Goal: Find contact information: Find contact information

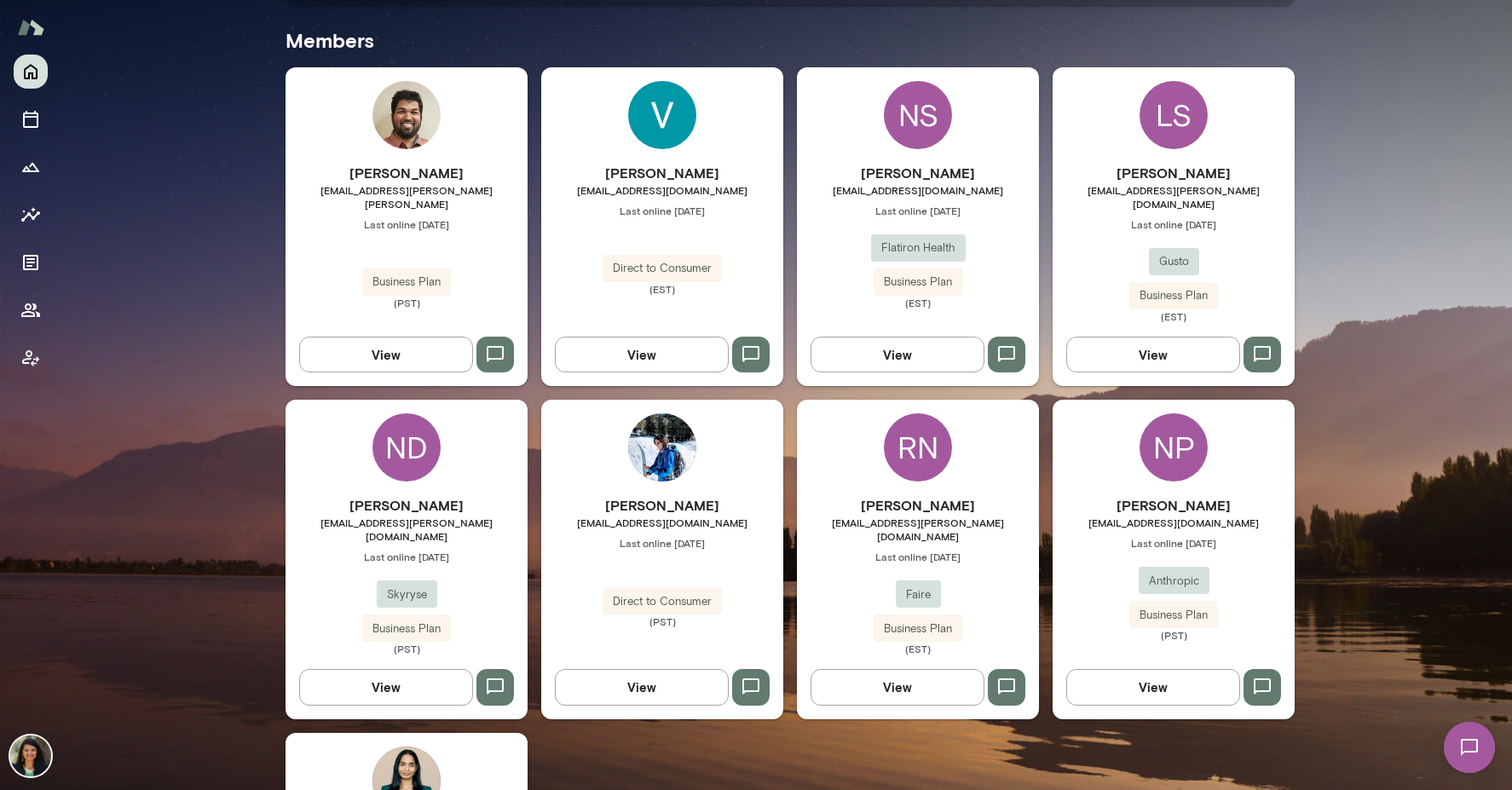
scroll to position [507, 0]
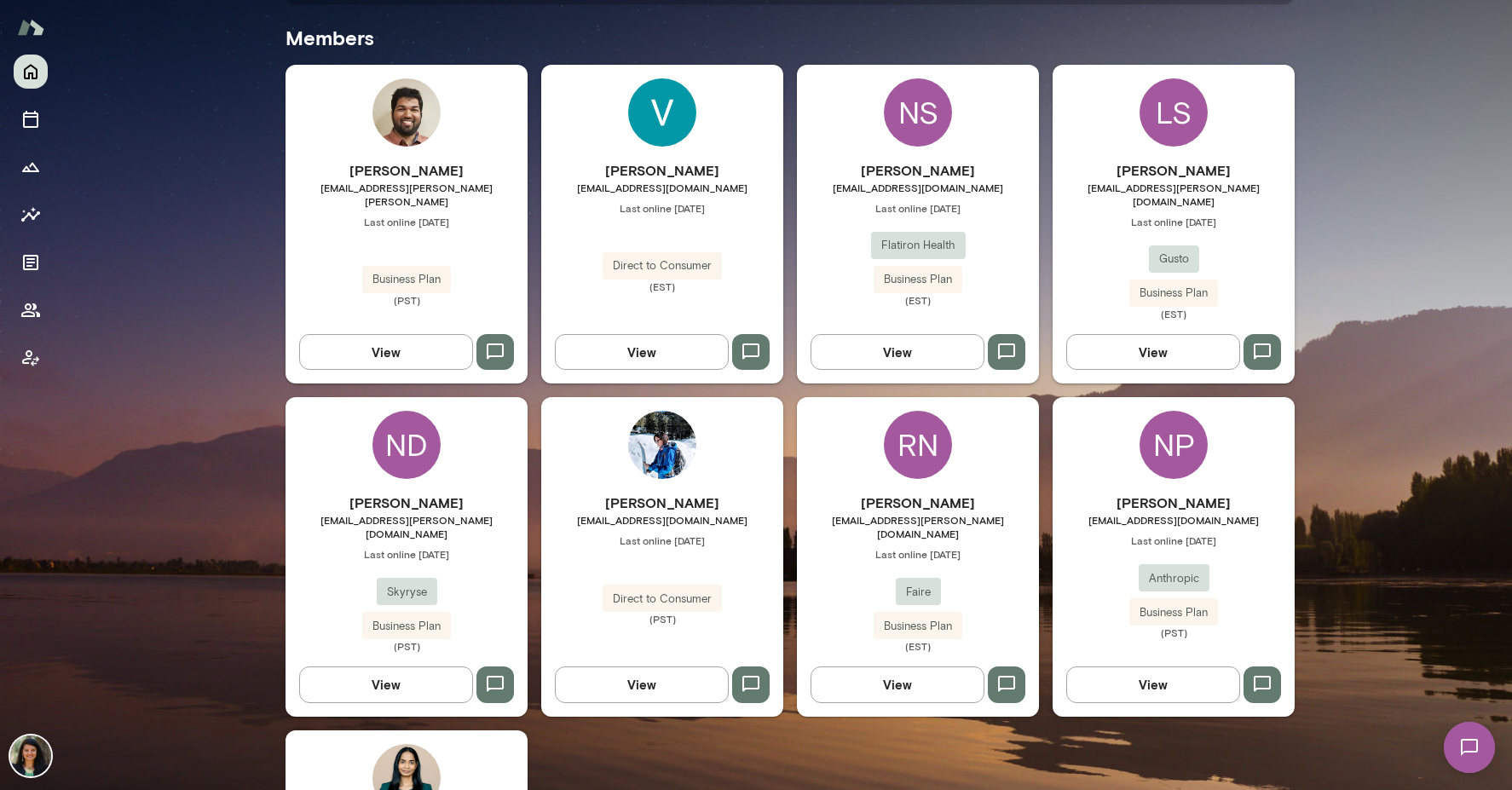
click at [1187, 666] on button "View" at bounding box center [1153, 683] width 174 height 36
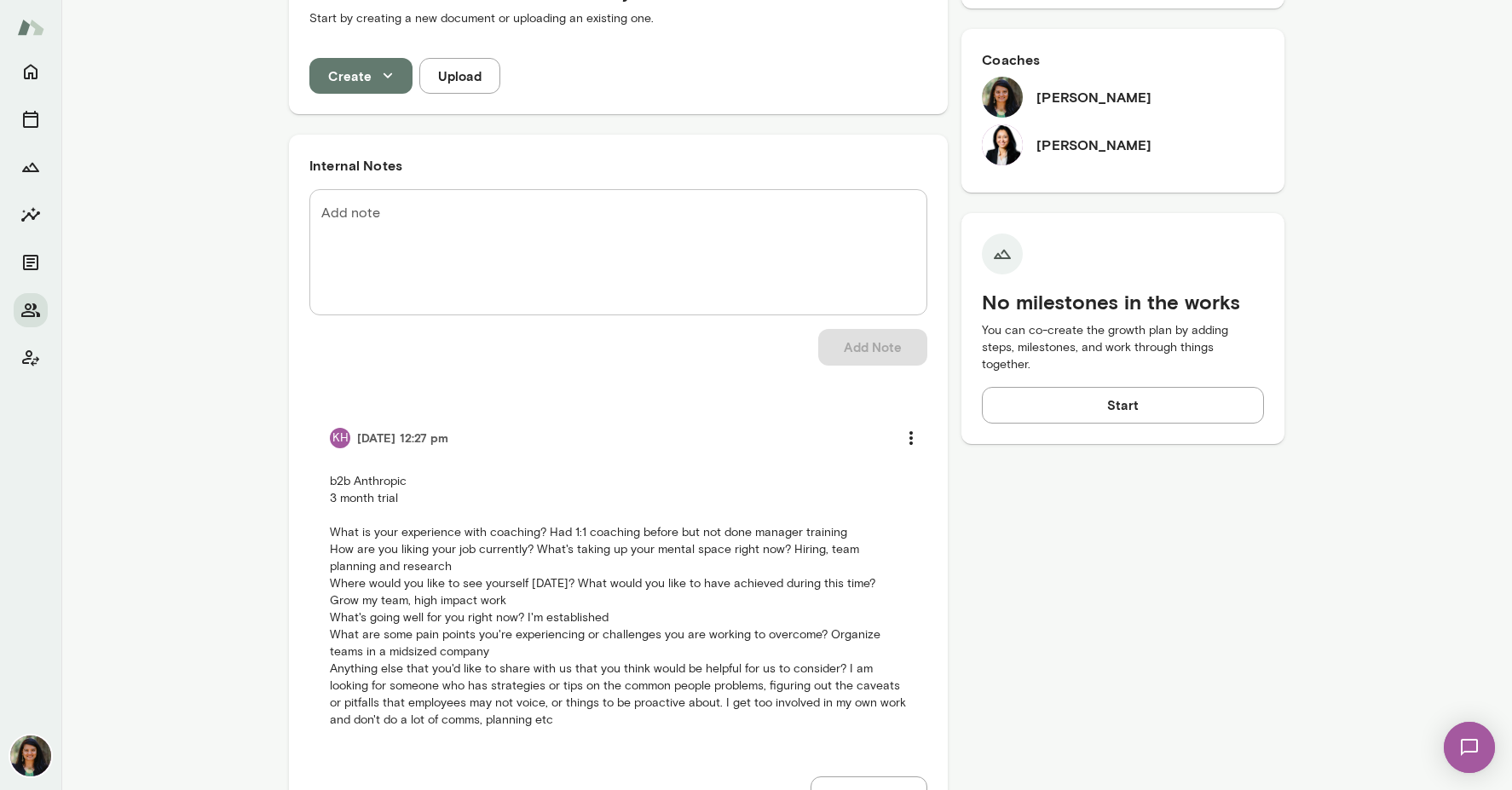
scroll to position [600, 0]
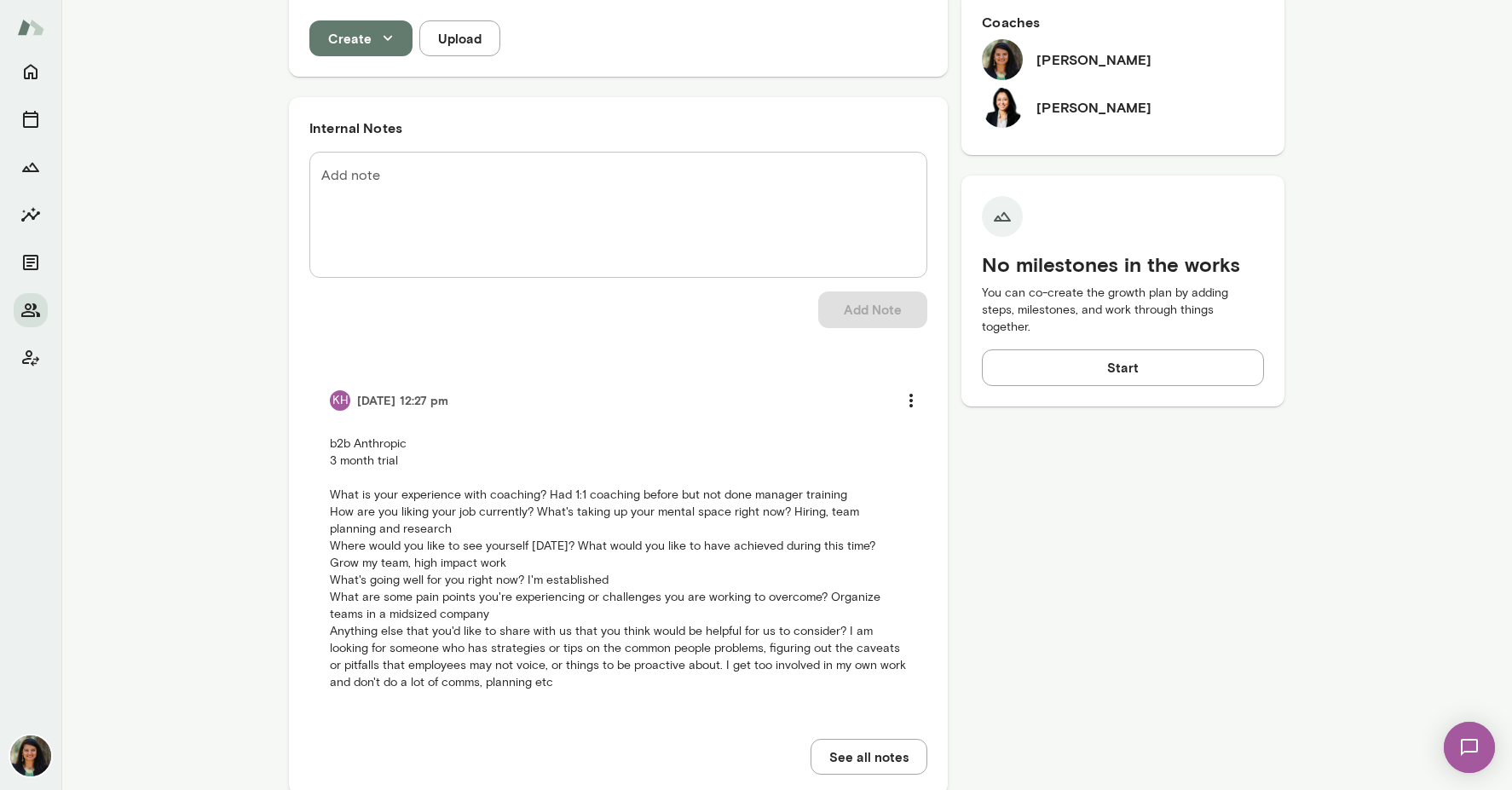
click at [899, 738] on button "See all notes" at bounding box center [869, 756] width 117 height 36
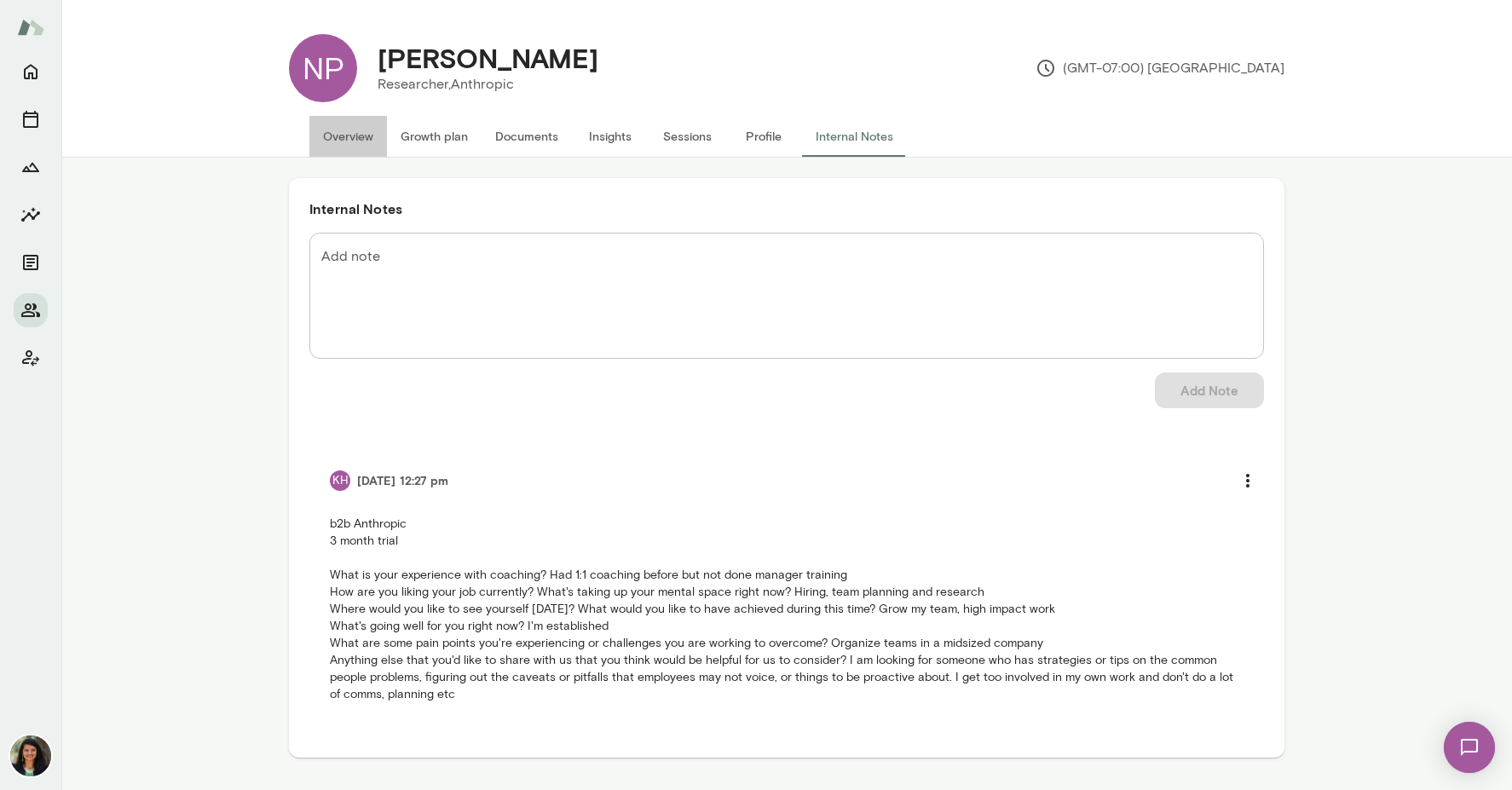
click at [332, 141] on button "Overview" at bounding box center [348, 136] width 78 height 41
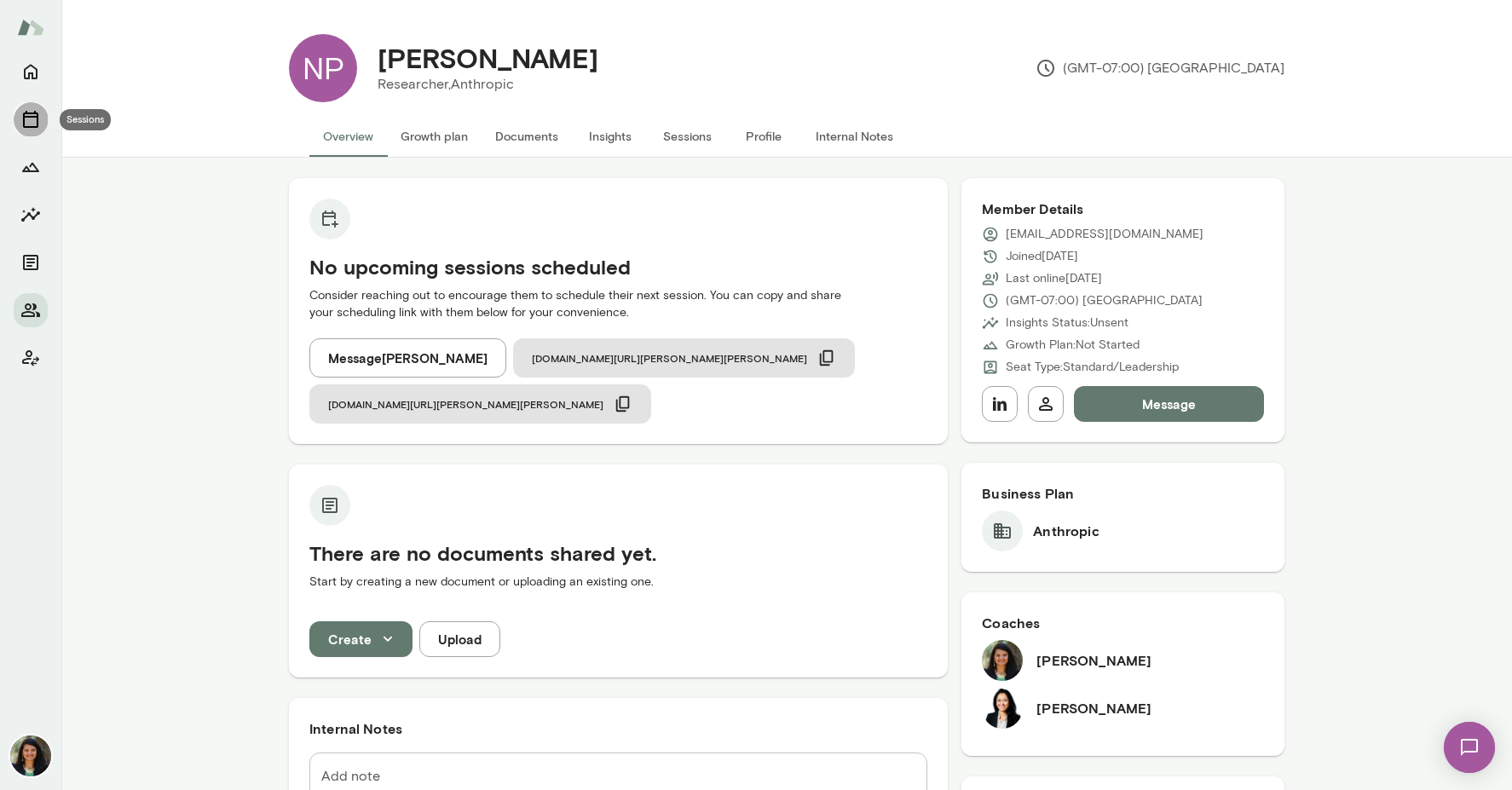
click at [30, 130] on button "Sessions" at bounding box center [31, 119] width 34 height 34
drag, startPoint x: 1169, startPoint y: 237, endPoint x: 1003, endPoint y: 235, distance: 166.0
click at [1003, 235] on div "[EMAIL_ADDRESS][DOMAIN_NAME]" at bounding box center [1122, 234] width 282 height 17
copy p "[EMAIL_ADDRESS][DOMAIN_NAME]"
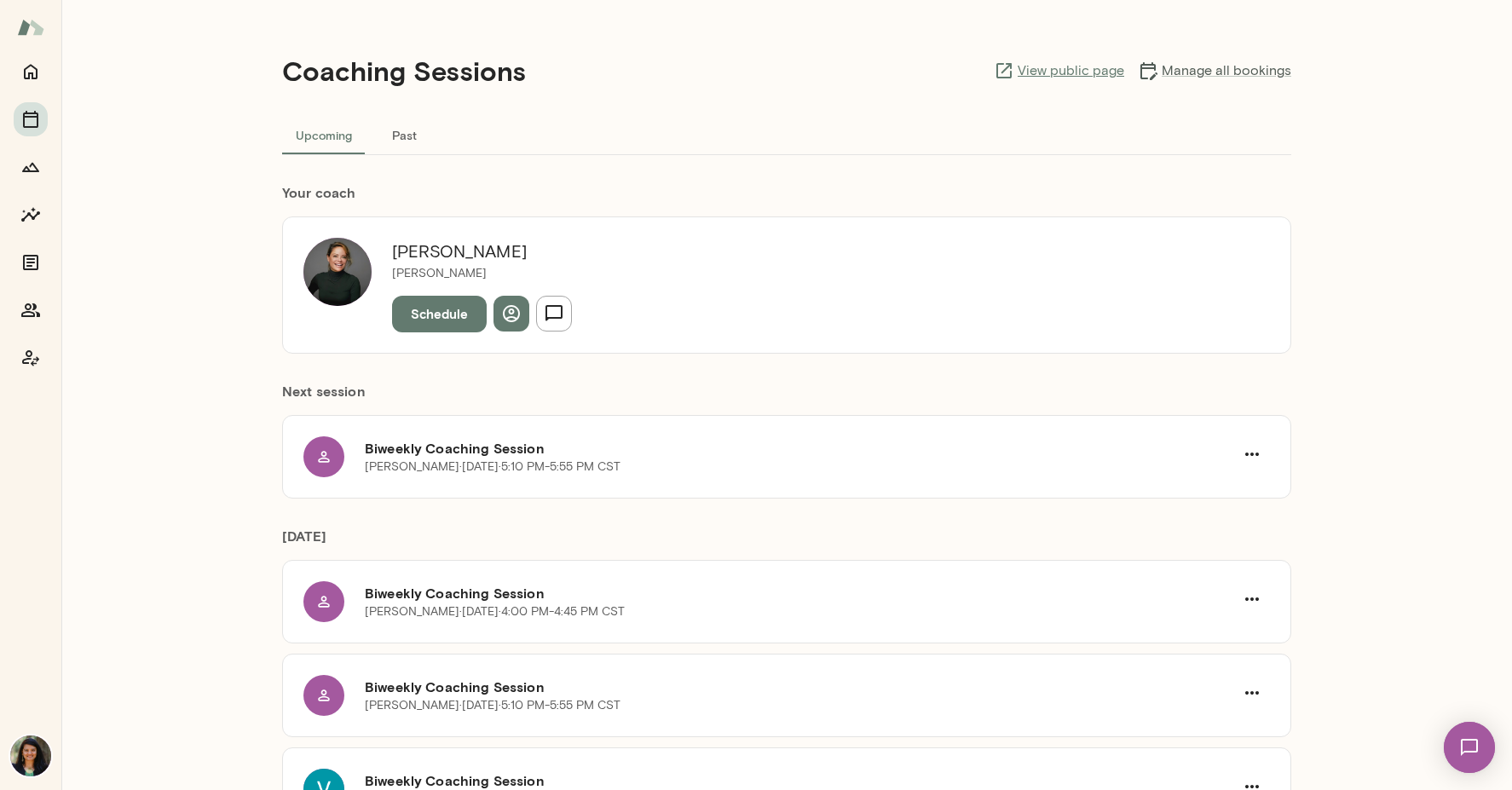
click at [1085, 68] on link "View public page" at bounding box center [1058, 70] width 130 height 20
click at [23, 118] on icon "Sessions" at bounding box center [31, 120] width 16 height 17
click at [1188, 74] on link "Manage all bookings" at bounding box center [1215, 70] width 154 height 20
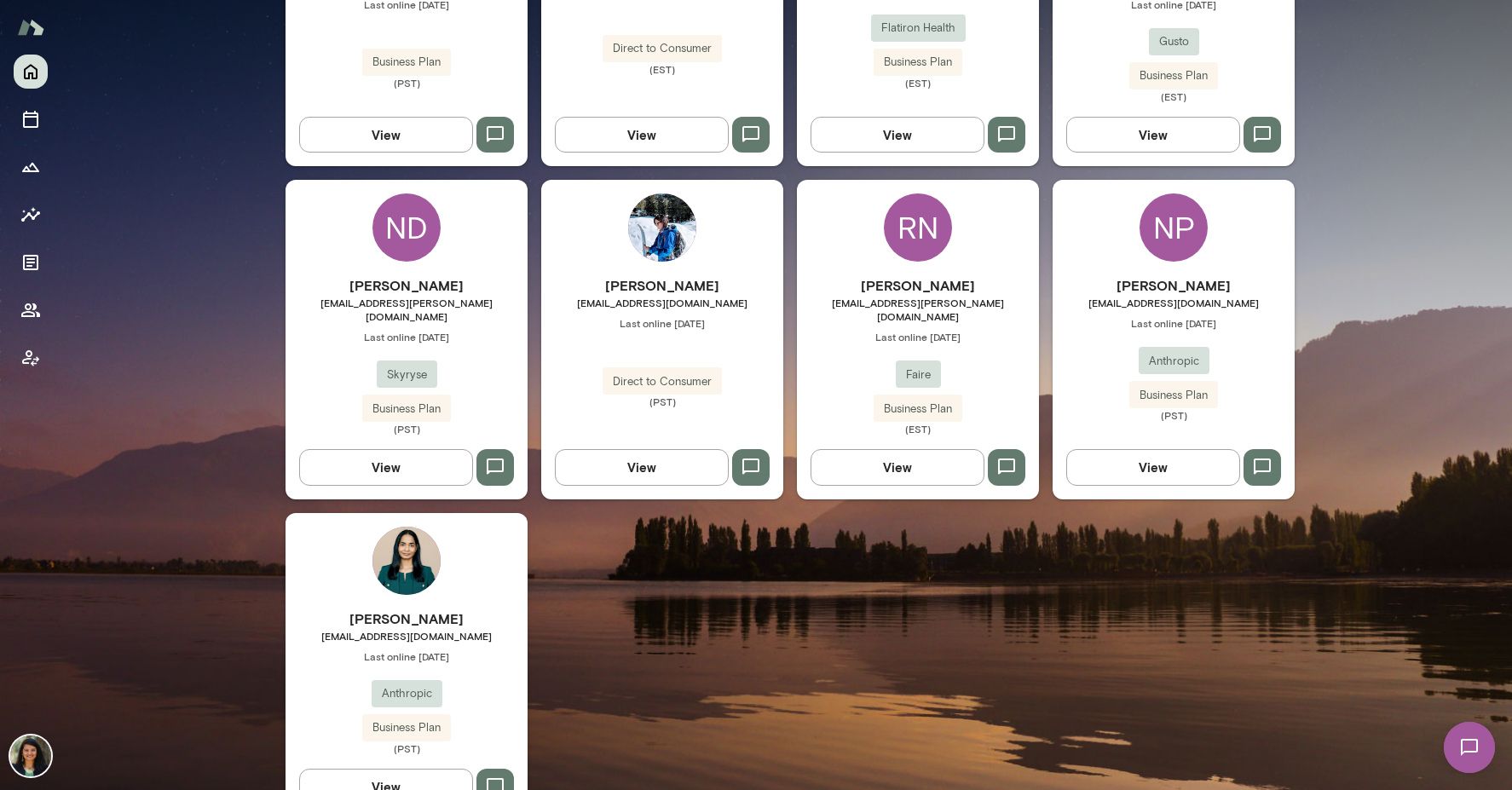
scroll to position [726, 0]
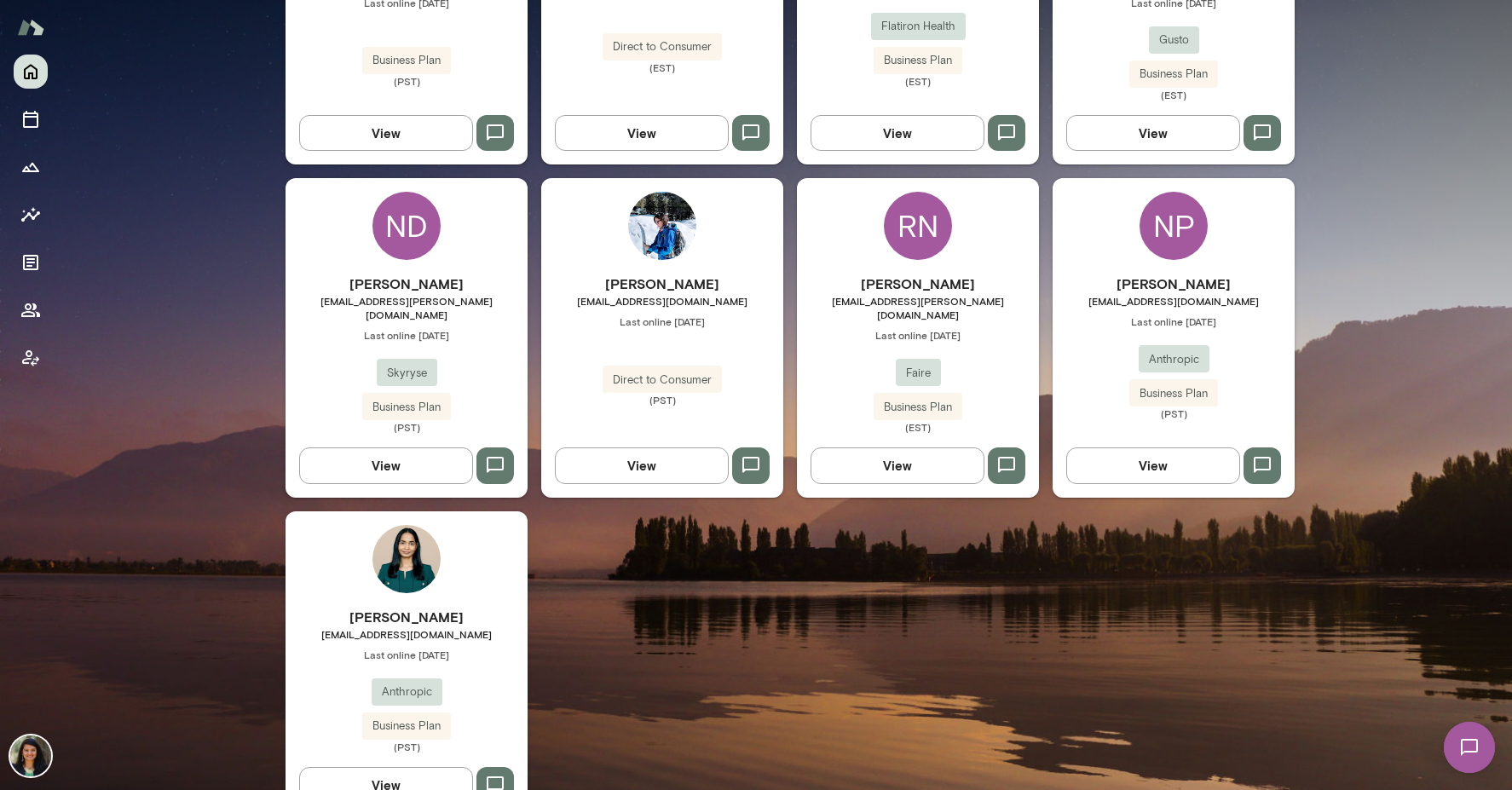
click at [398, 767] on button "View" at bounding box center [385, 785] width 174 height 36
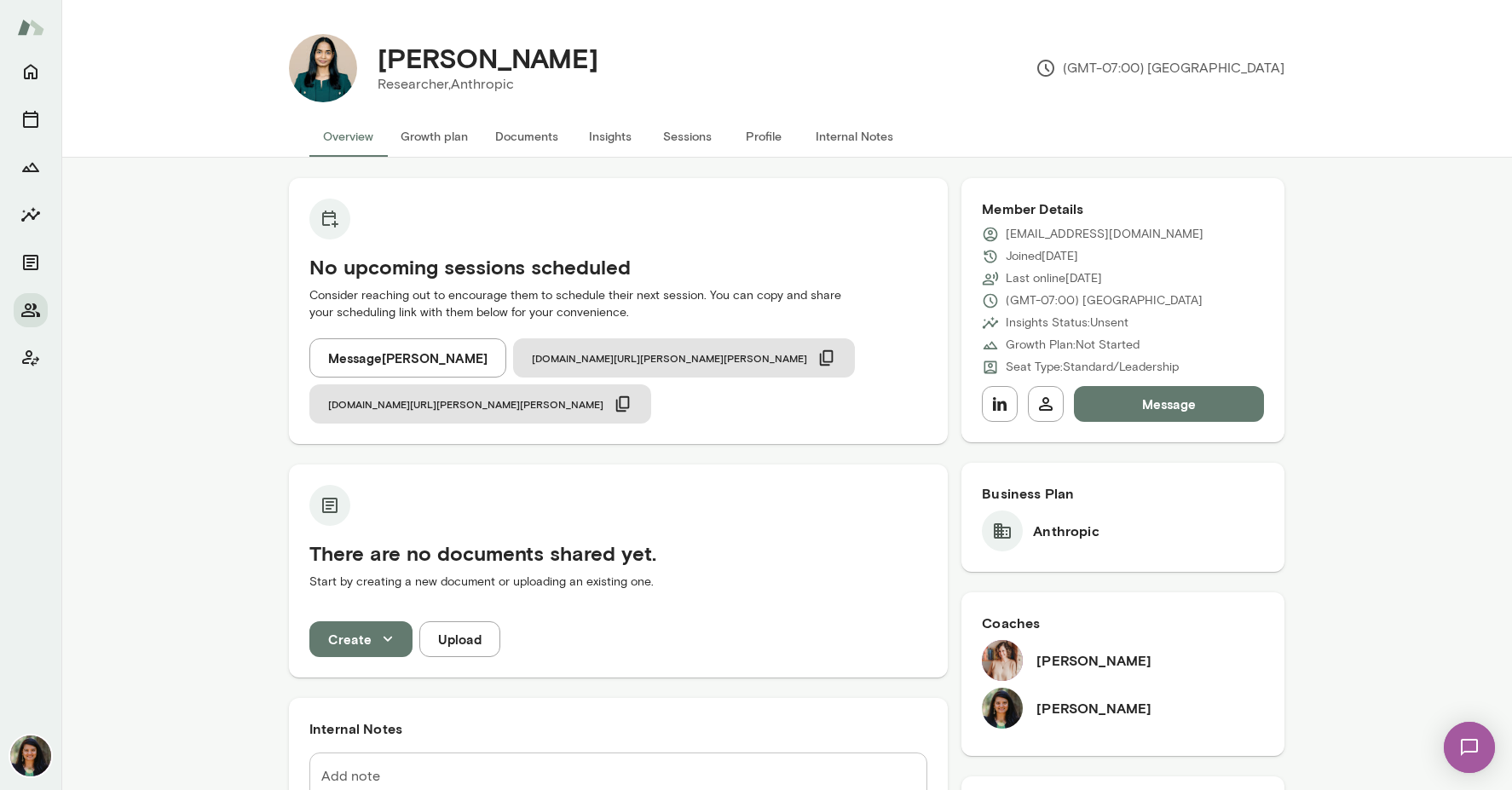
click at [1052, 234] on p "[EMAIL_ADDRESS][DOMAIN_NAME]" at bounding box center [1105, 234] width 198 height 17
drag, startPoint x: 1162, startPoint y: 231, endPoint x: 1006, endPoint y: 239, distance: 156.2
click at [1006, 239] on div "[EMAIL_ADDRESS][DOMAIN_NAME]" at bounding box center [1122, 234] width 282 height 17
copy p "[EMAIL_ADDRESS][DOMAIN_NAME]"
